Goal: Check status: Check status

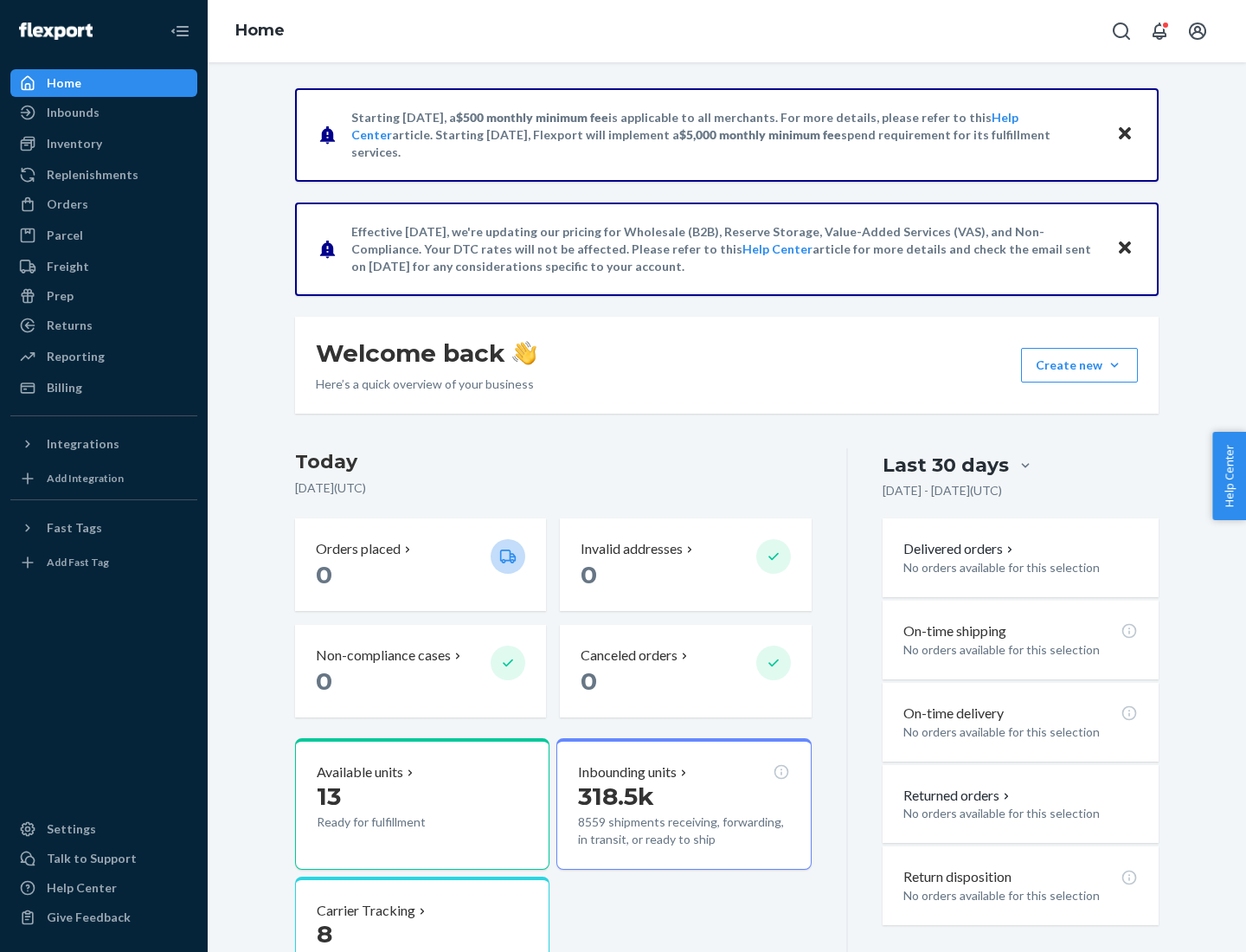
click at [1115, 365] on button "Create new Create new inbound Create new order Create new product" at bounding box center [1079, 365] width 117 height 34
click at [72, 113] on div "Inbounds" at bounding box center [73, 113] width 53 height 18
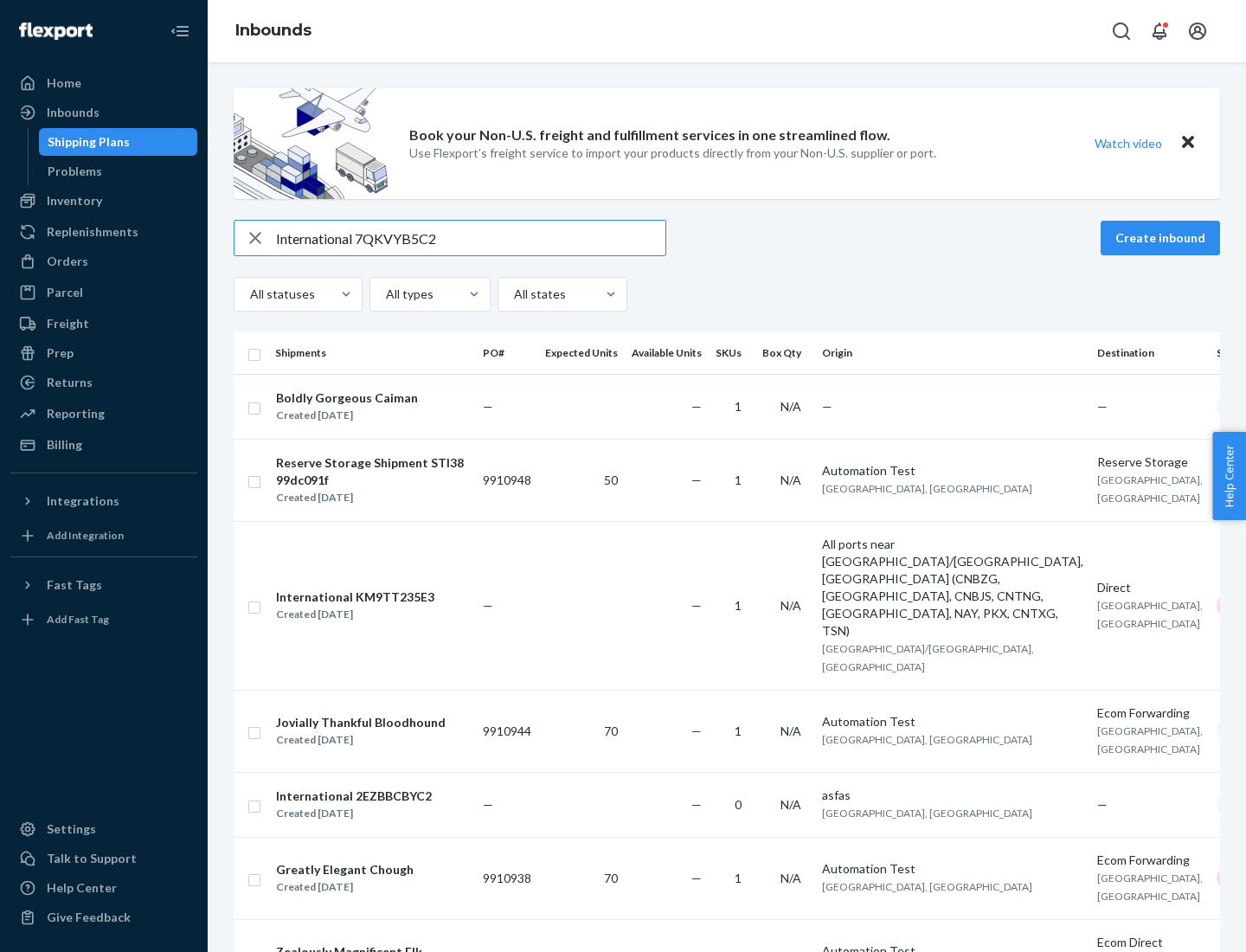
type input "International 7QKVYB5C29"
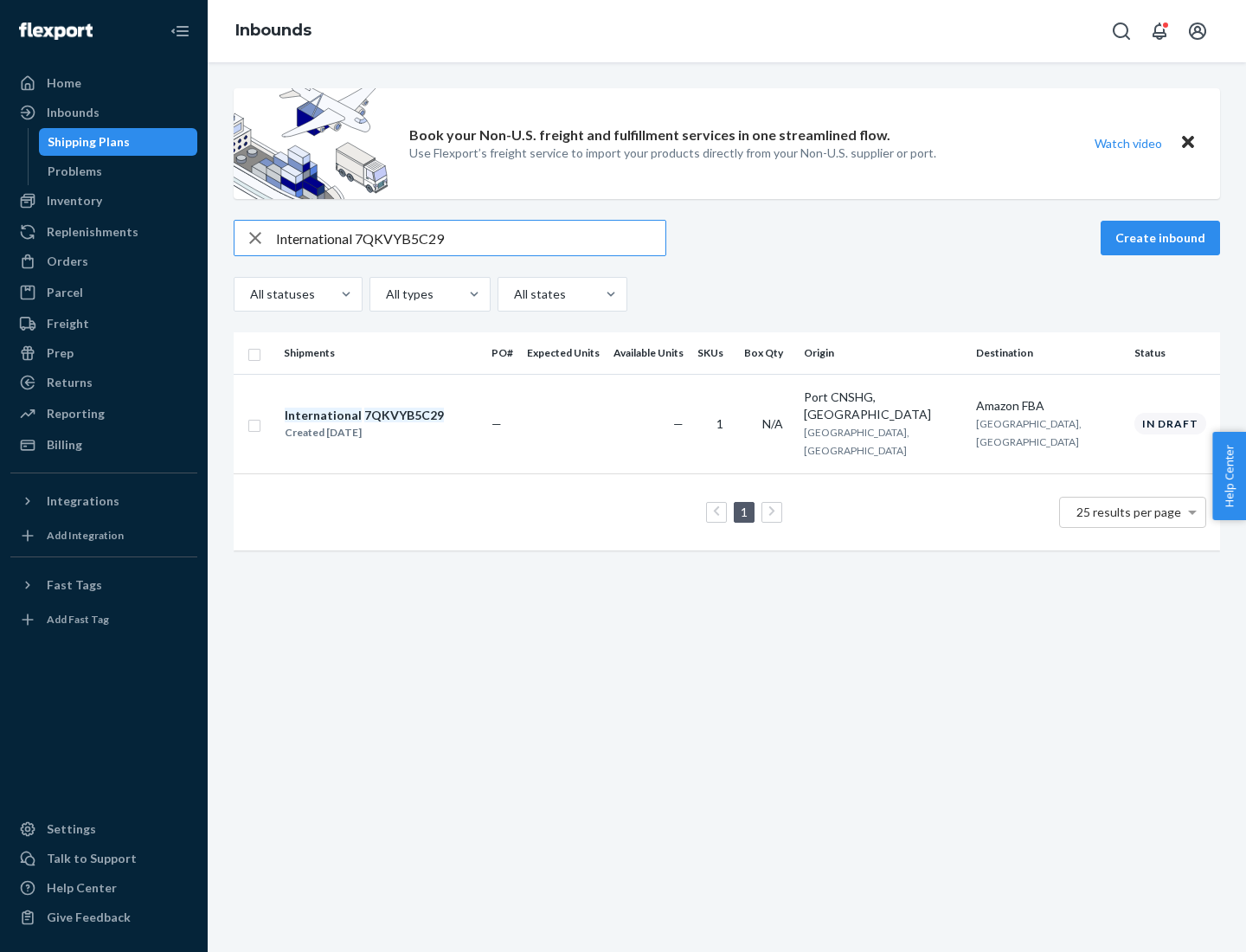
click at [394, 424] on div "Created [DATE]" at bounding box center [364, 433] width 159 height 18
